Goal: Browse casually: Explore the website without a specific task or goal

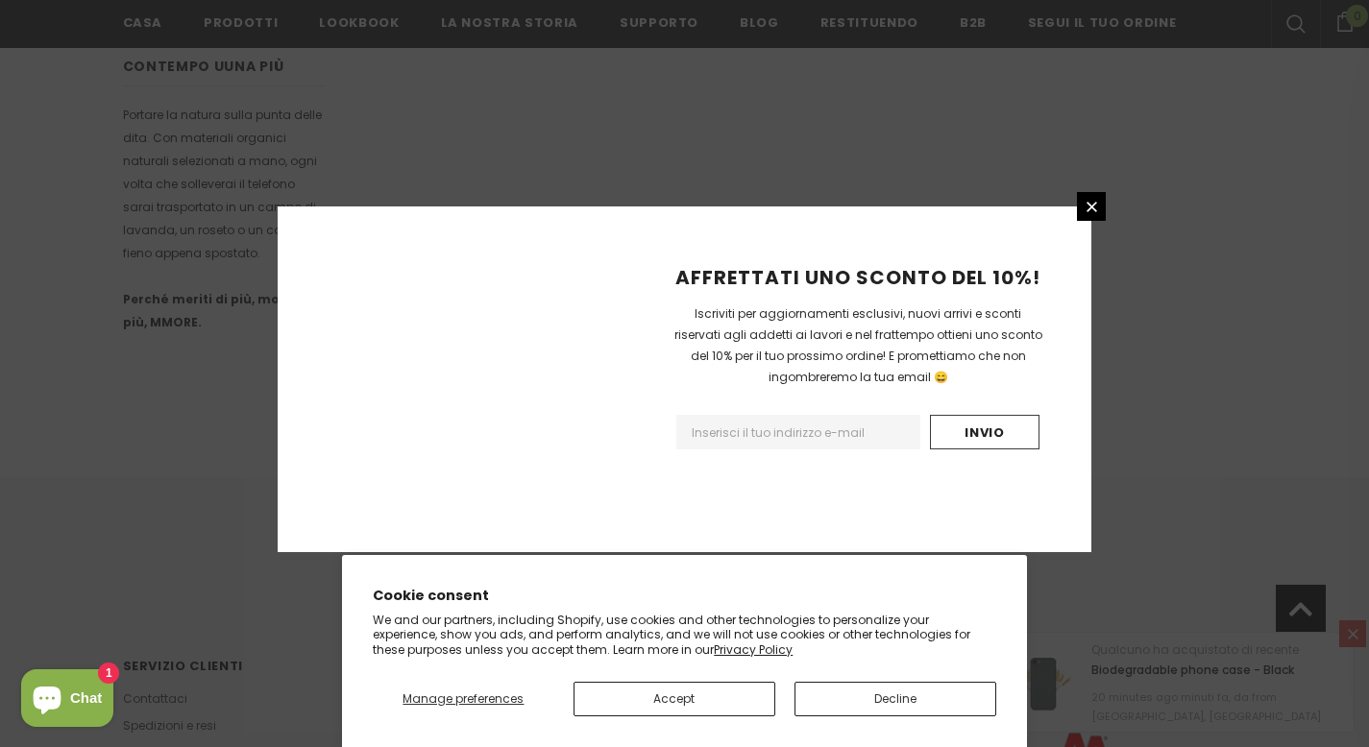
scroll to position [1222, 0]
